Goal: Task Accomplishment & Management: Complete application form

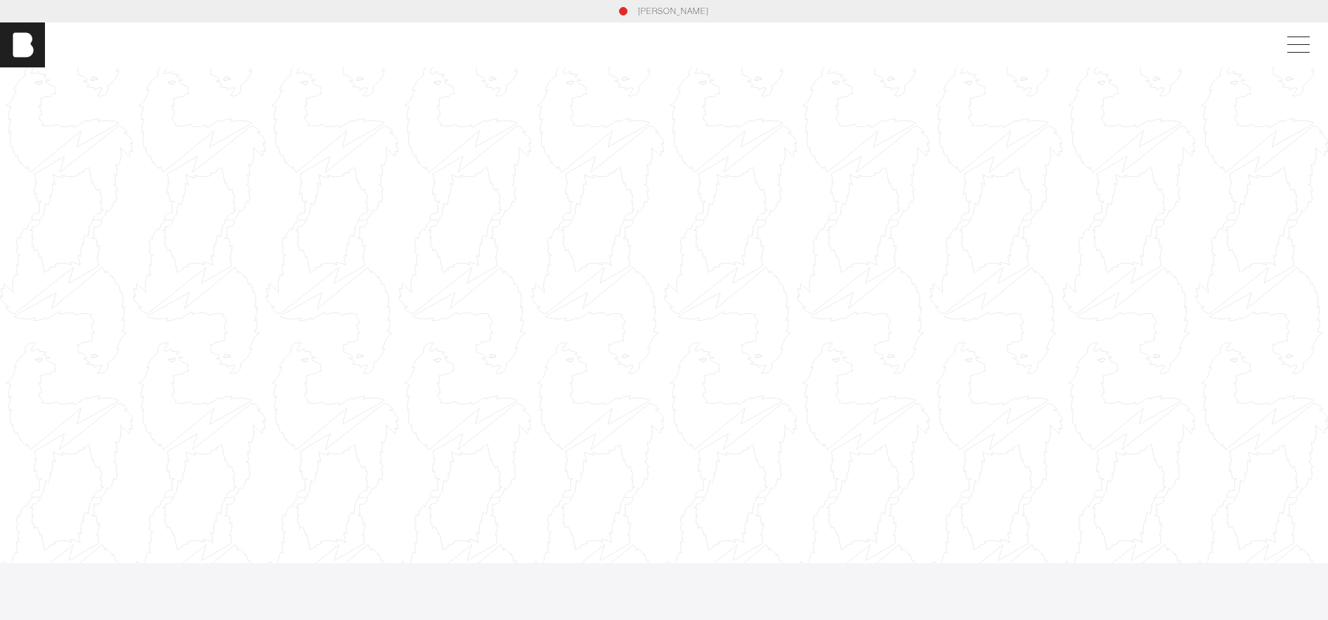
click at [664, 11] on link "[PERSON_NAME]" at bounding box center [673, 11] width 71 height 13
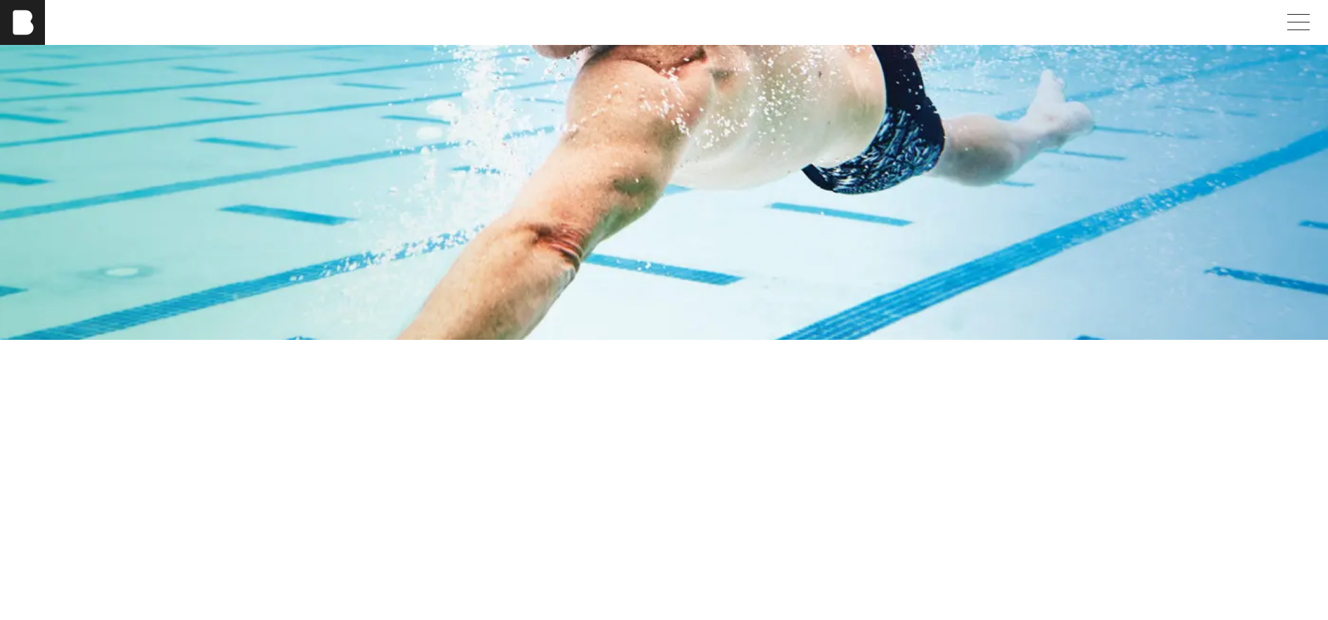
scroll to position [2879, 0]
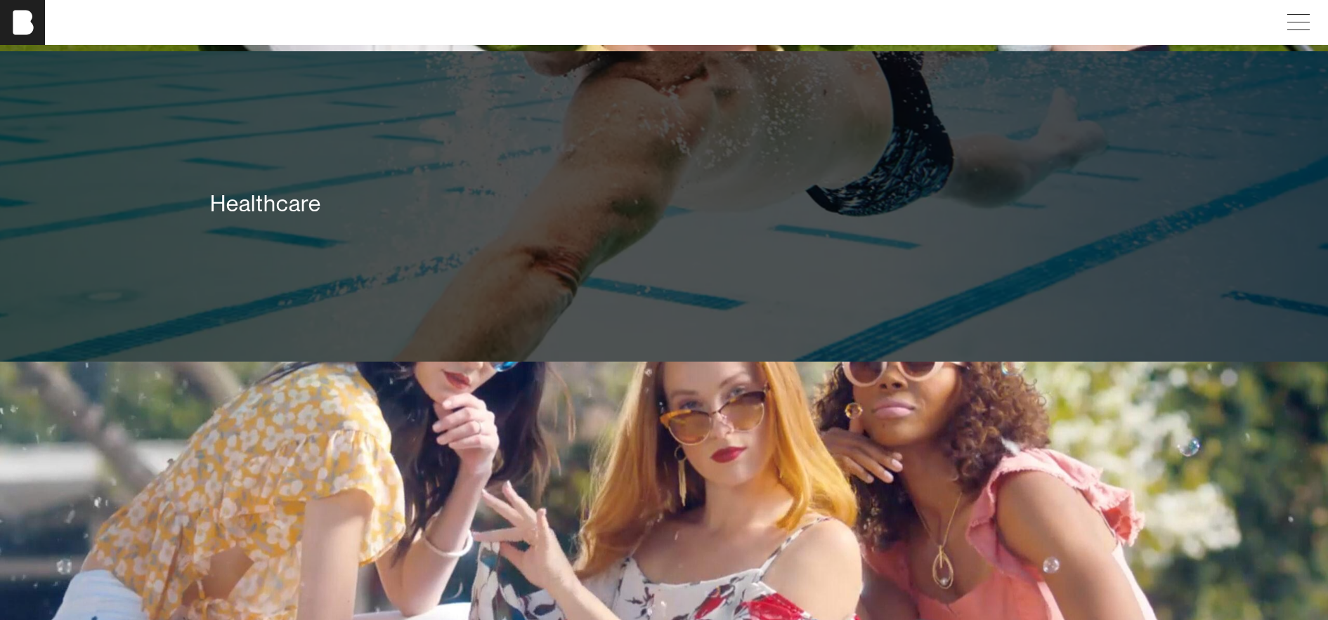
click at [448, 229] on div "Healthcare" at bounding box center [664, 206] width 928 height 101
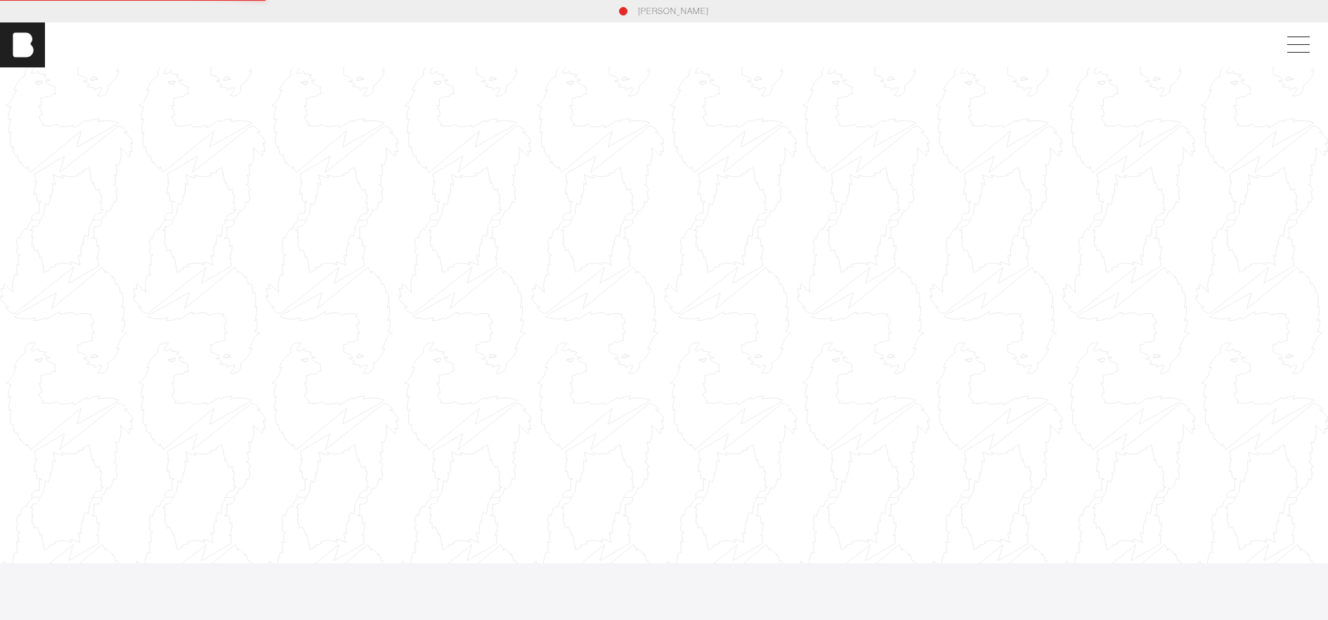
scroll to position [1, 0]
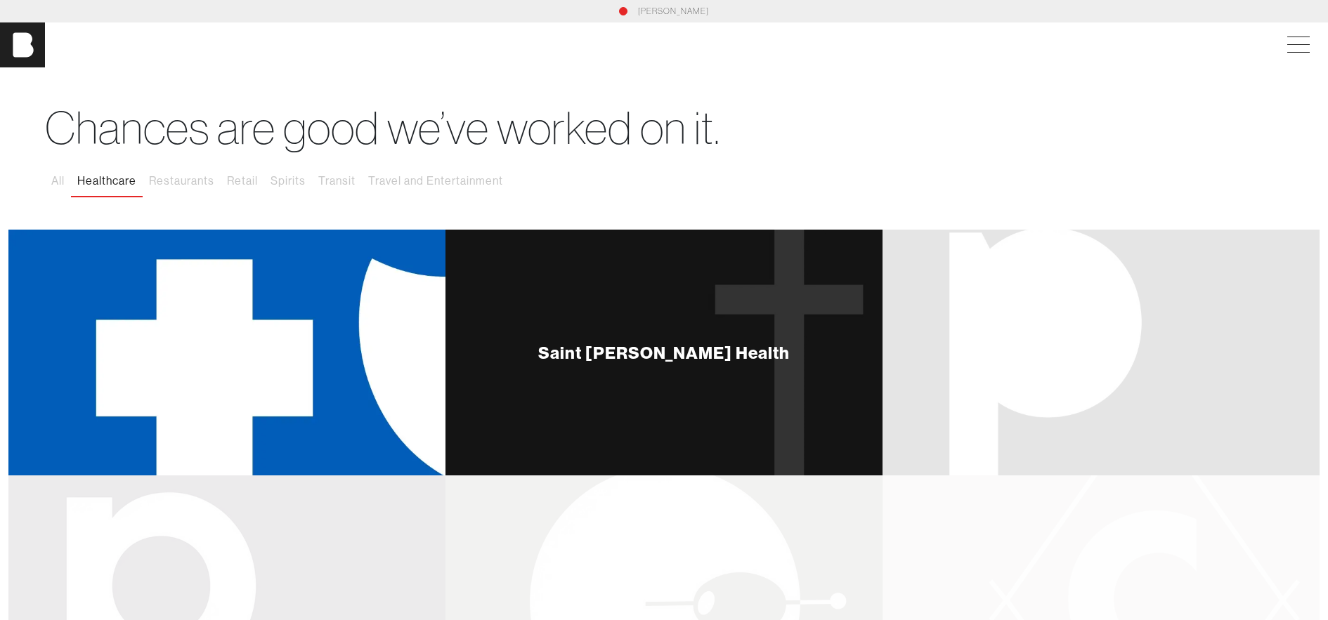
click at [639, 330] on div "Saint [PERSON_NAME] Health" at bounding box center [664, 353] width 437 height 246
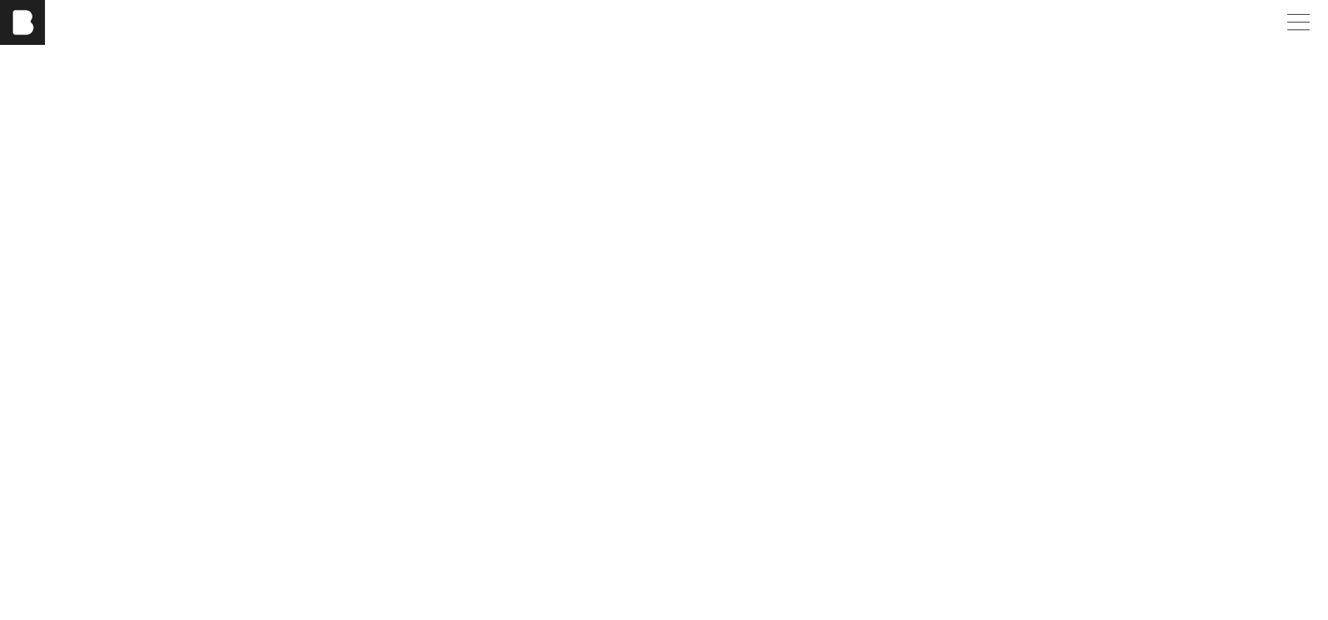
scroll to position [6464, 0]
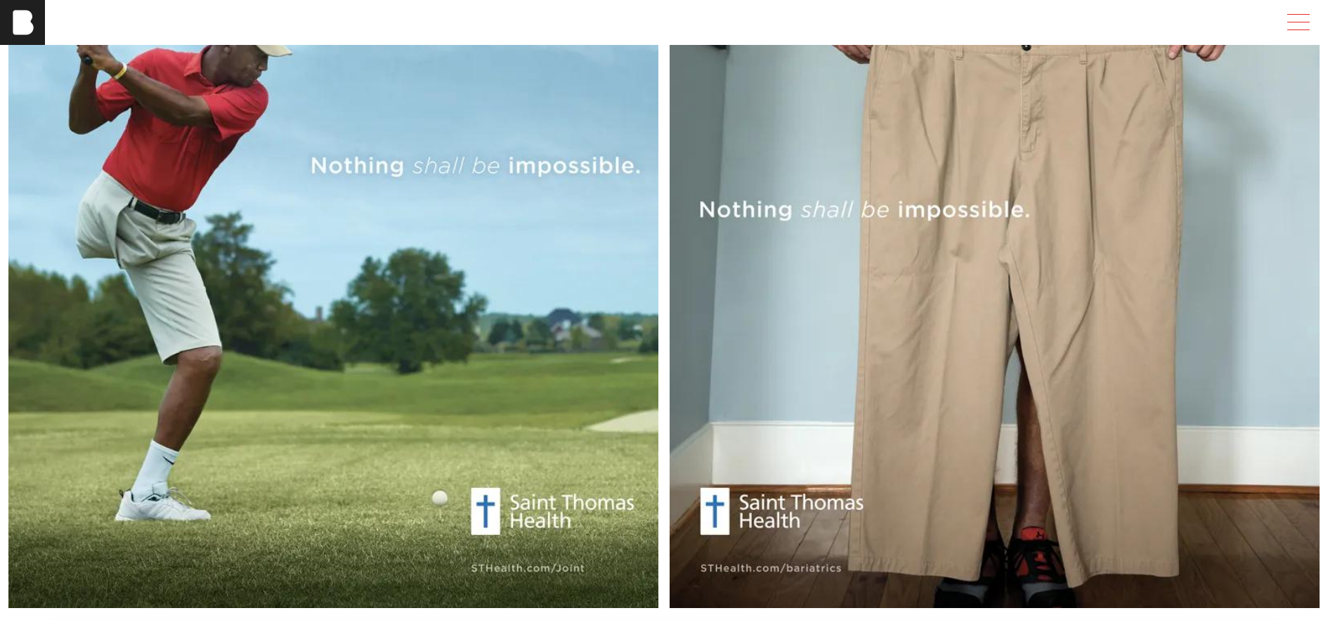
click at [1309, 20] on span at bounding box center [1296, 22] width 32 height 25
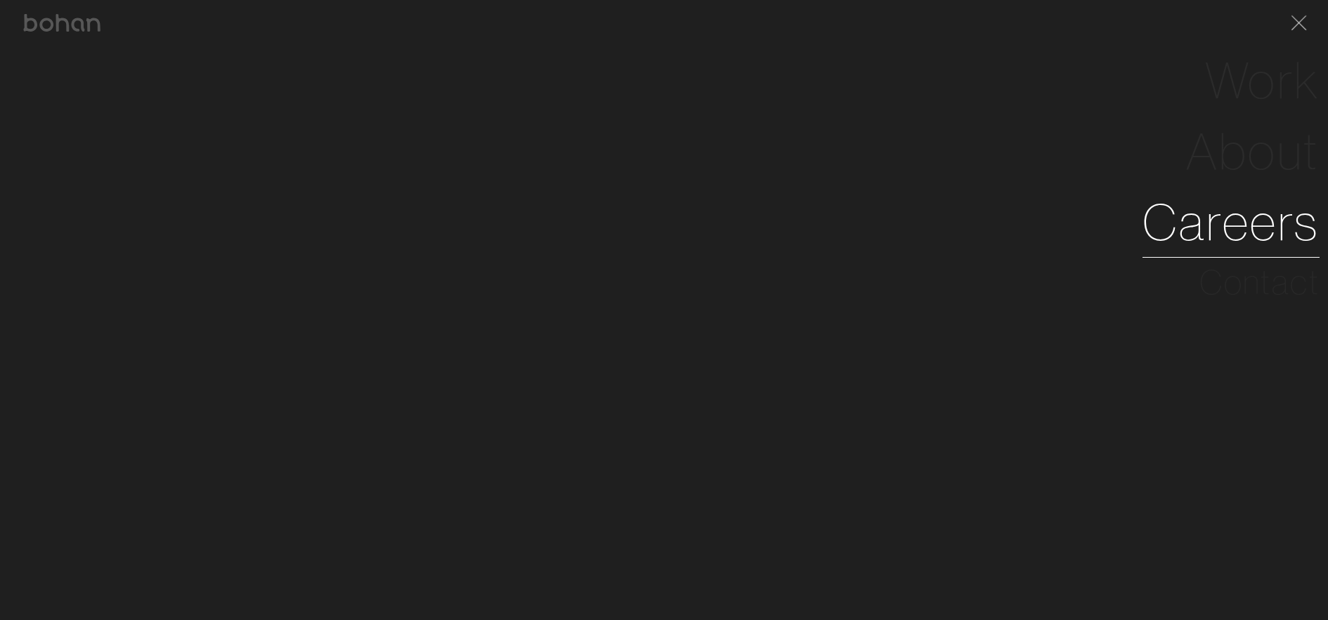
click at [1256, 228] on link "Careers" at bounding box center [1231, 222] width 177 height 71
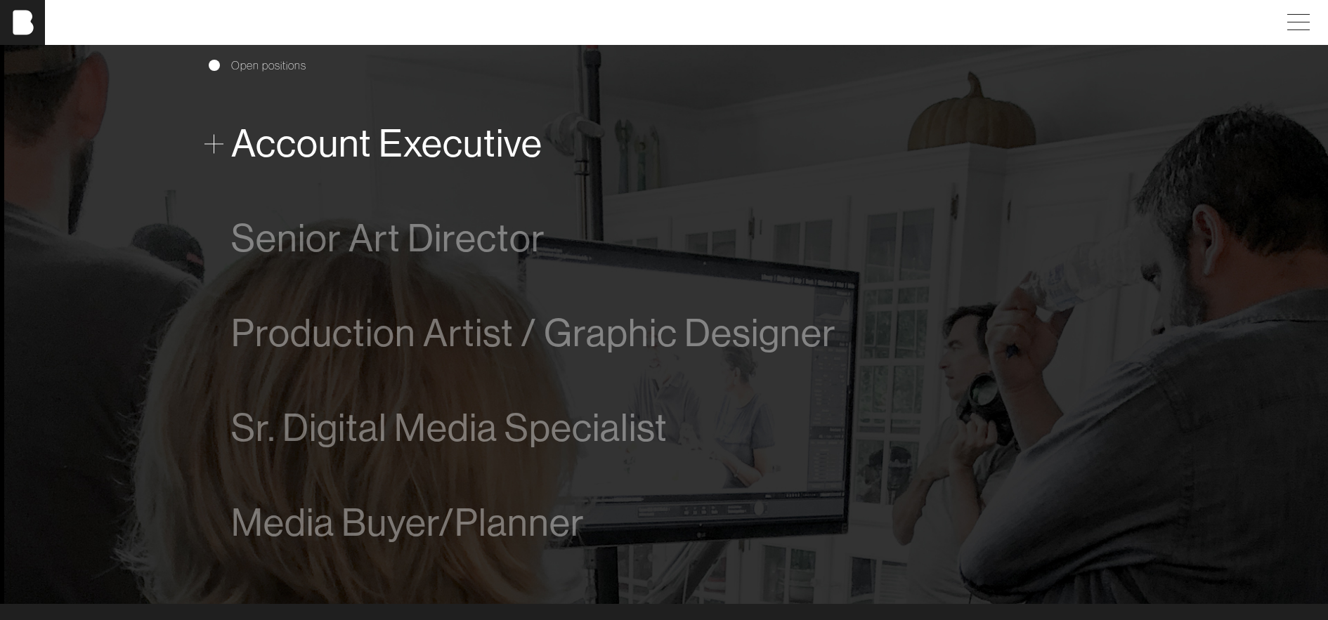
click at [364, 131] on span "Account Executive" at bounding box center [386, 143] width 311 height 43
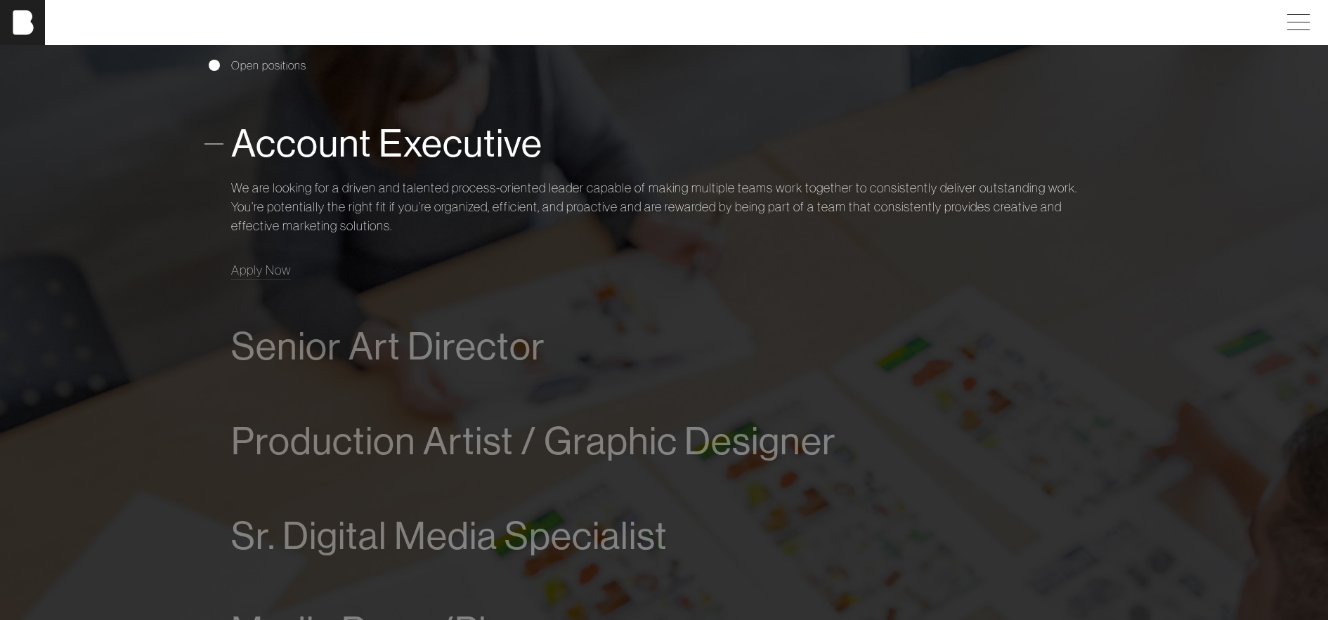
scroll to position [924, 0]
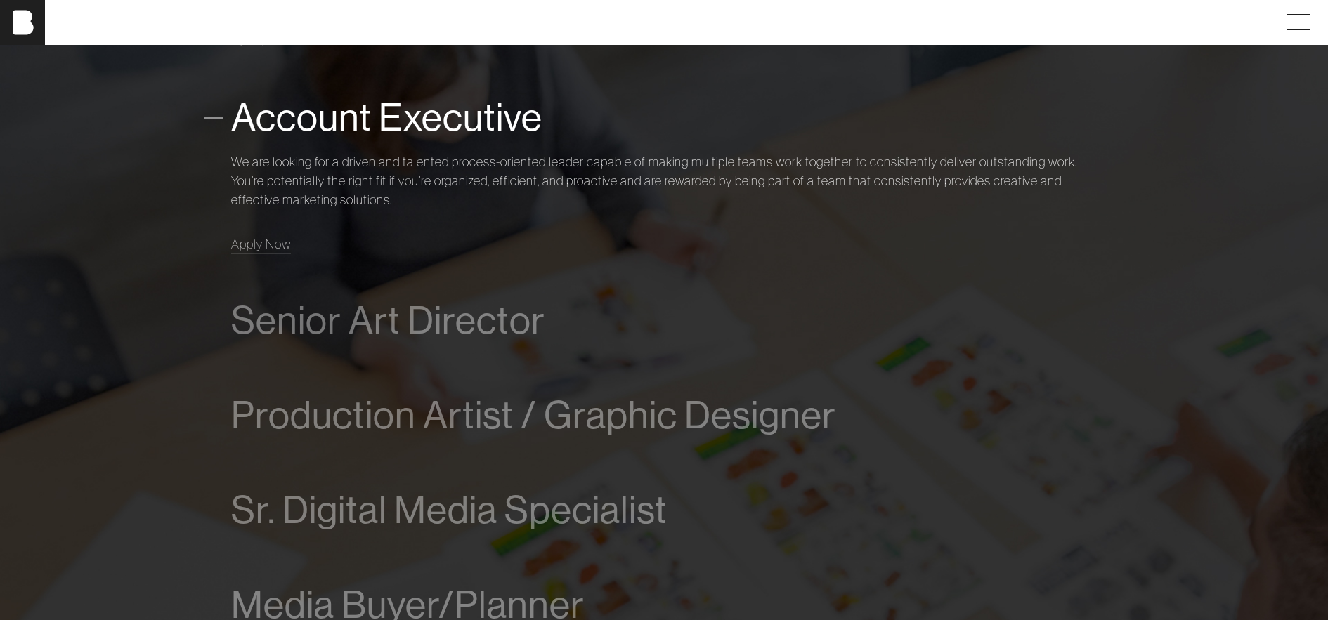
click at [250, 268] on div "Account Executive We are looking for a driven and talented process-oriented lea…" at bounding box center [664, 171] width 866 height 203
click at [250, 248] on span "Apply Now" at bounding box center [261, 244] width 60 height 16
